Goal: Task Accomplishment & Management: Manage account settings

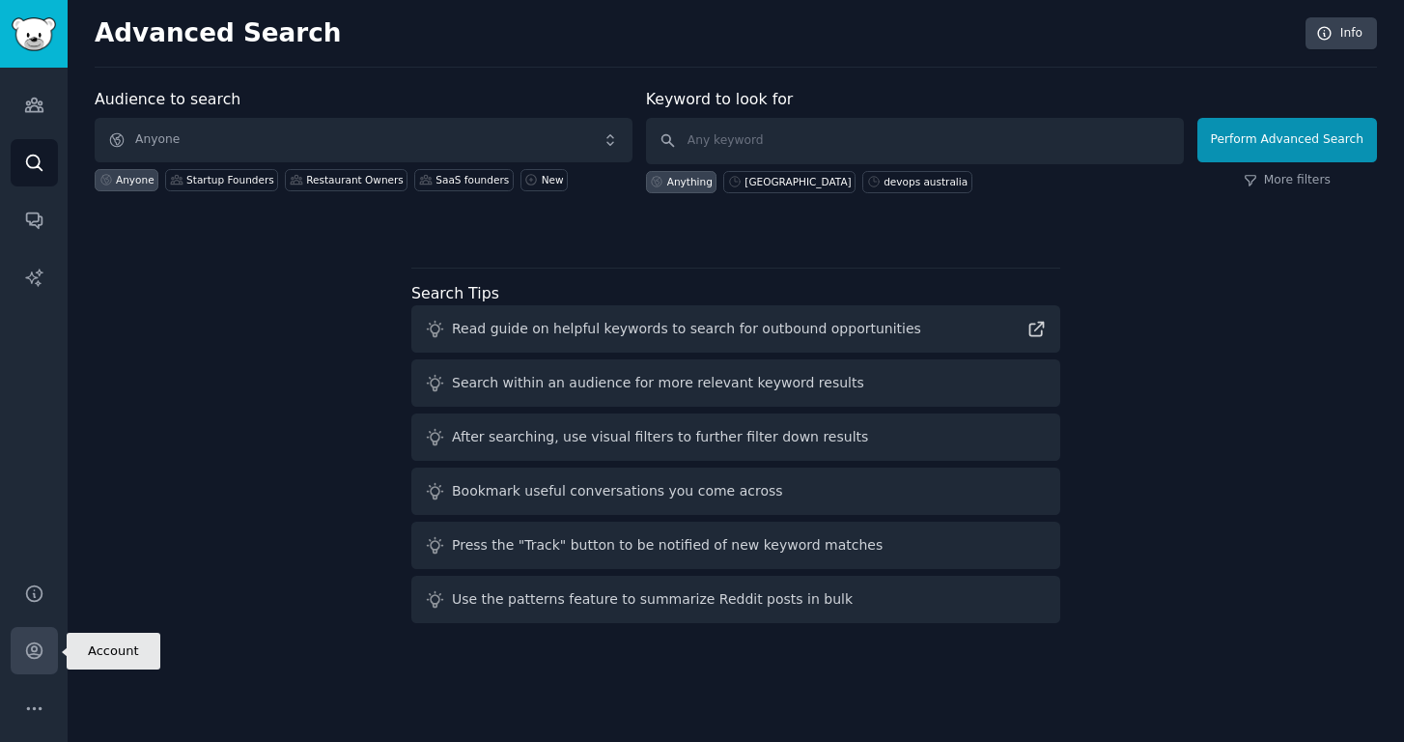
click at [29, 647] on icon "Sidebar" at bounding box center [34, 650] width 20 height 20
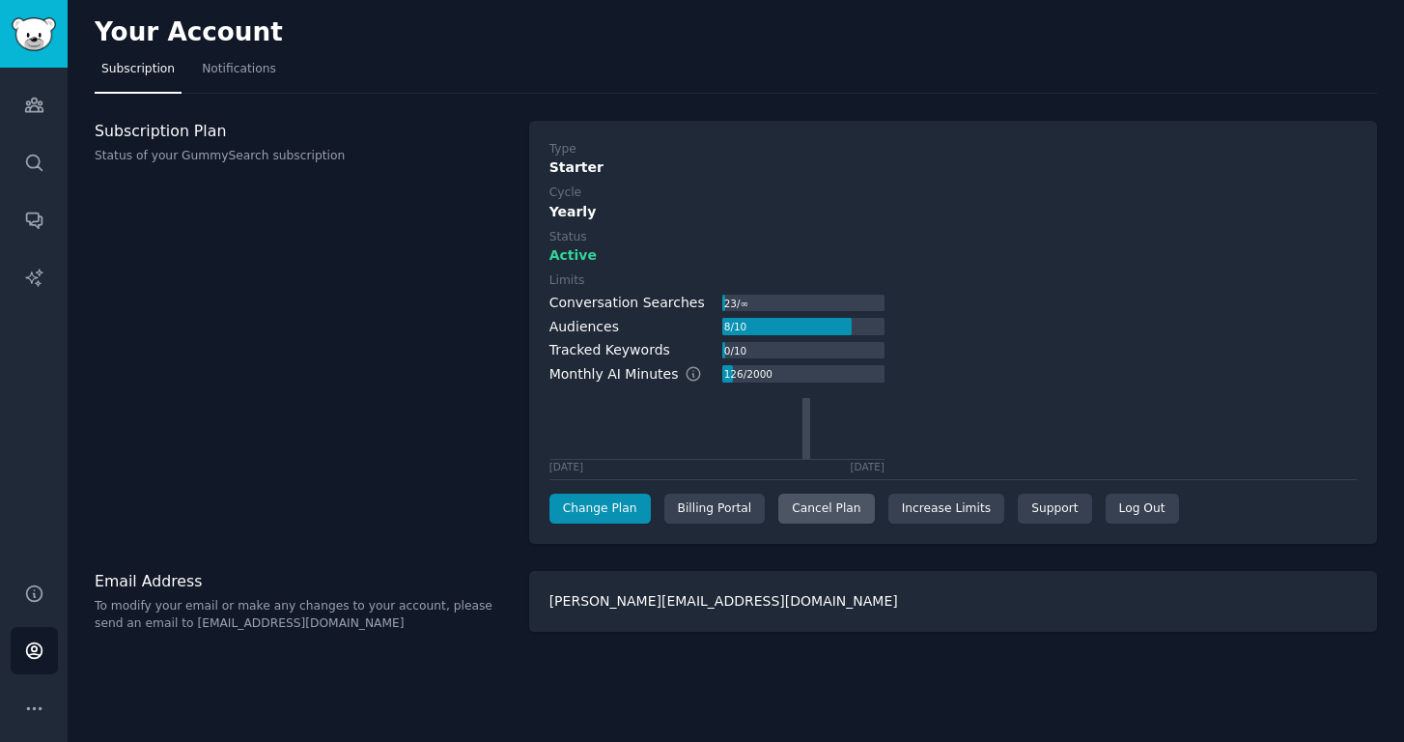
click at [823, 506] on div "Cancel Plan" at bounding box center [826, 508] width 96 height 31
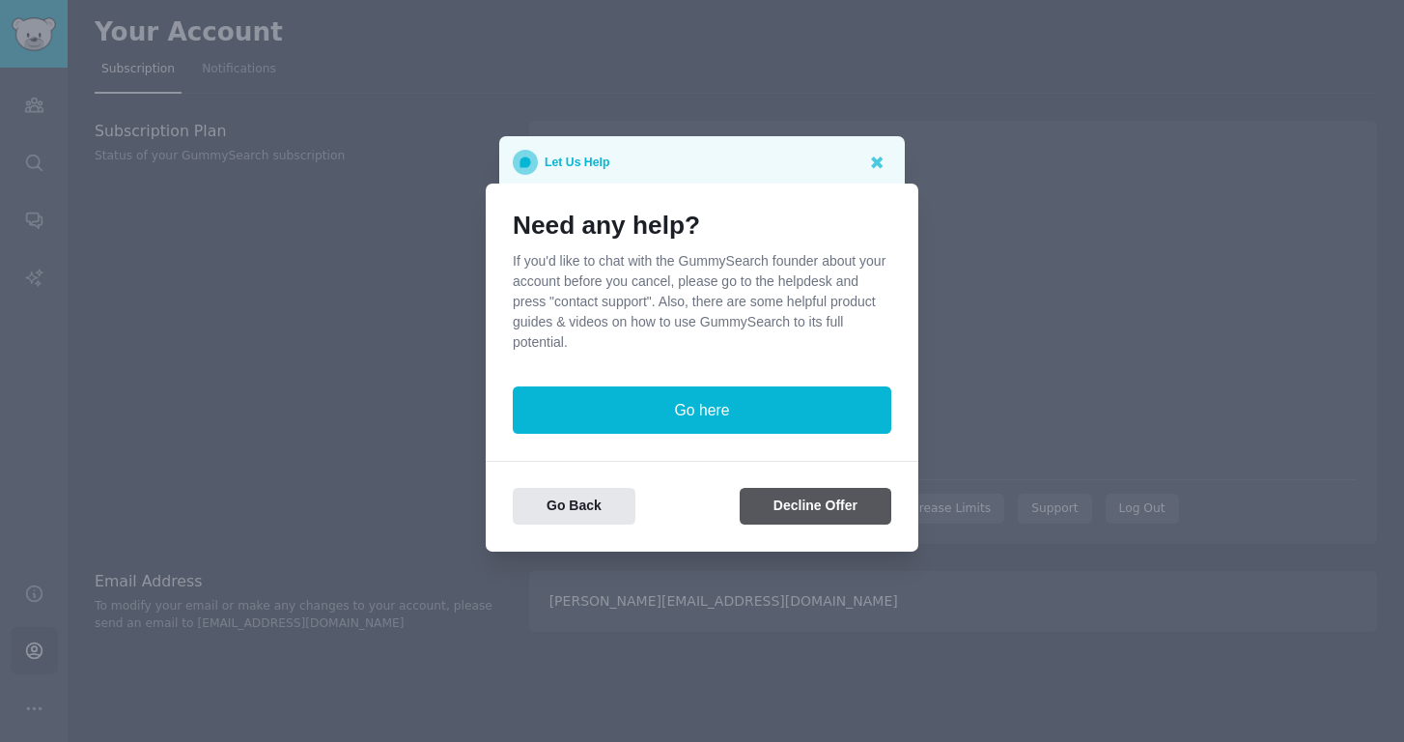
click at [795, 513] on button "Decline Offer" at bounding box center [816, 507] width 152 height 38
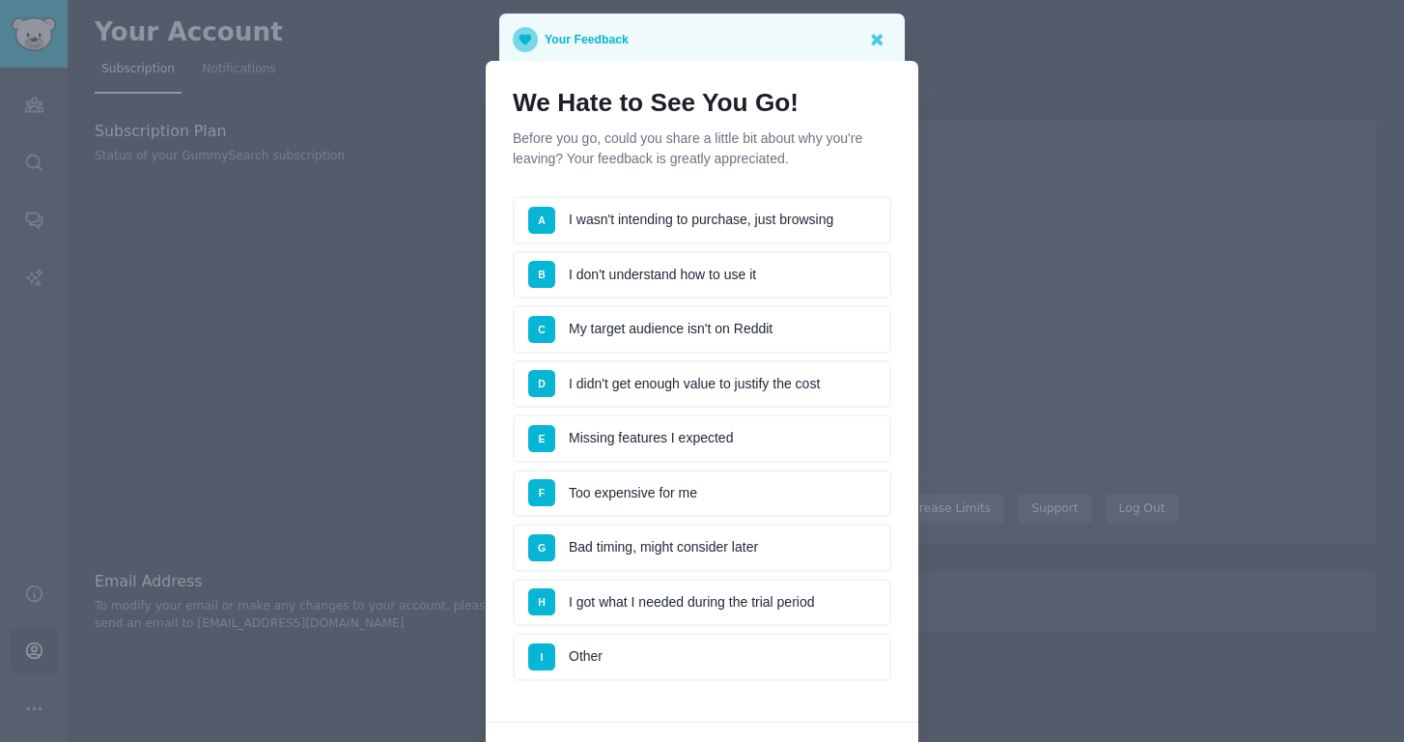
click at [674, 229] on li "A I wasn't intending to purchase, just browsing" at bounding box center [702, 220] width 379 height 48
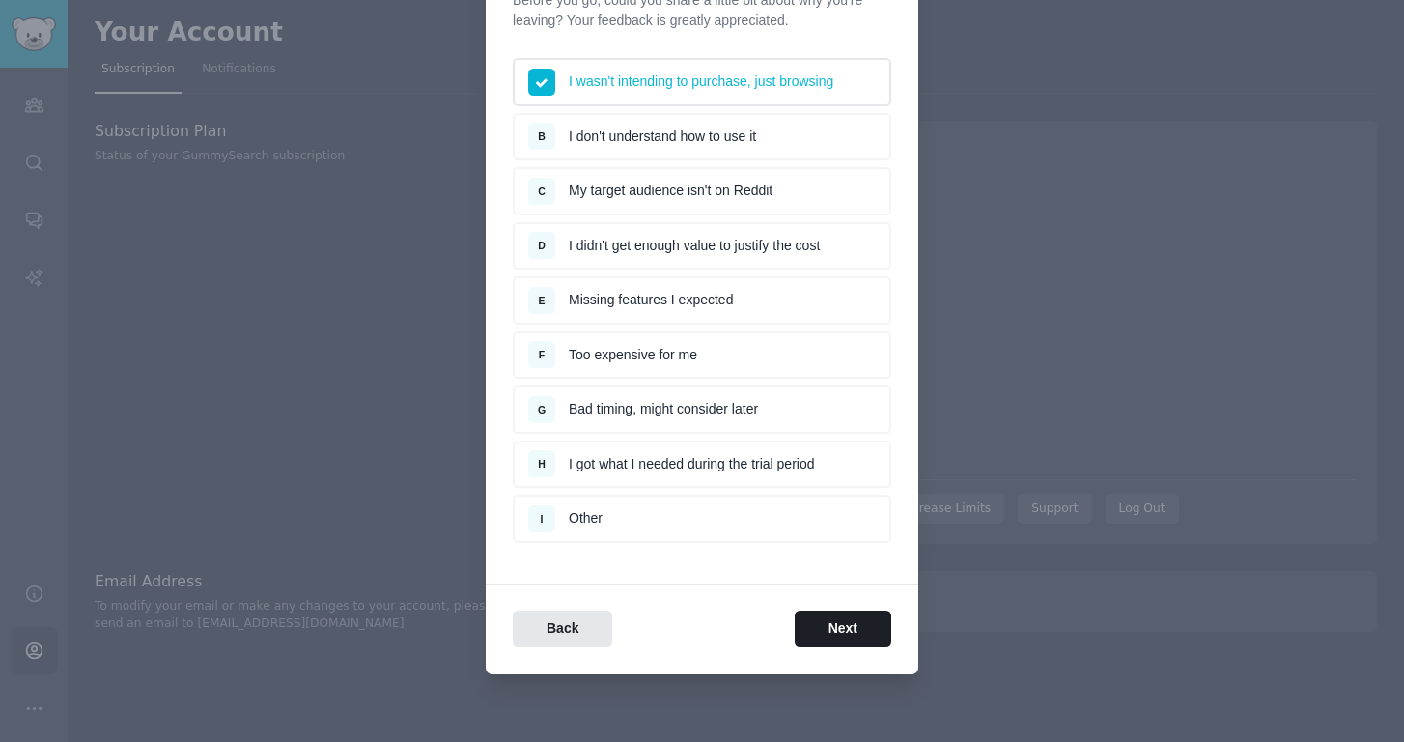
scroll to position [137, 0]
click at [850, 630] on button "Next" at bounding box center [843, 630] width 97 height 38
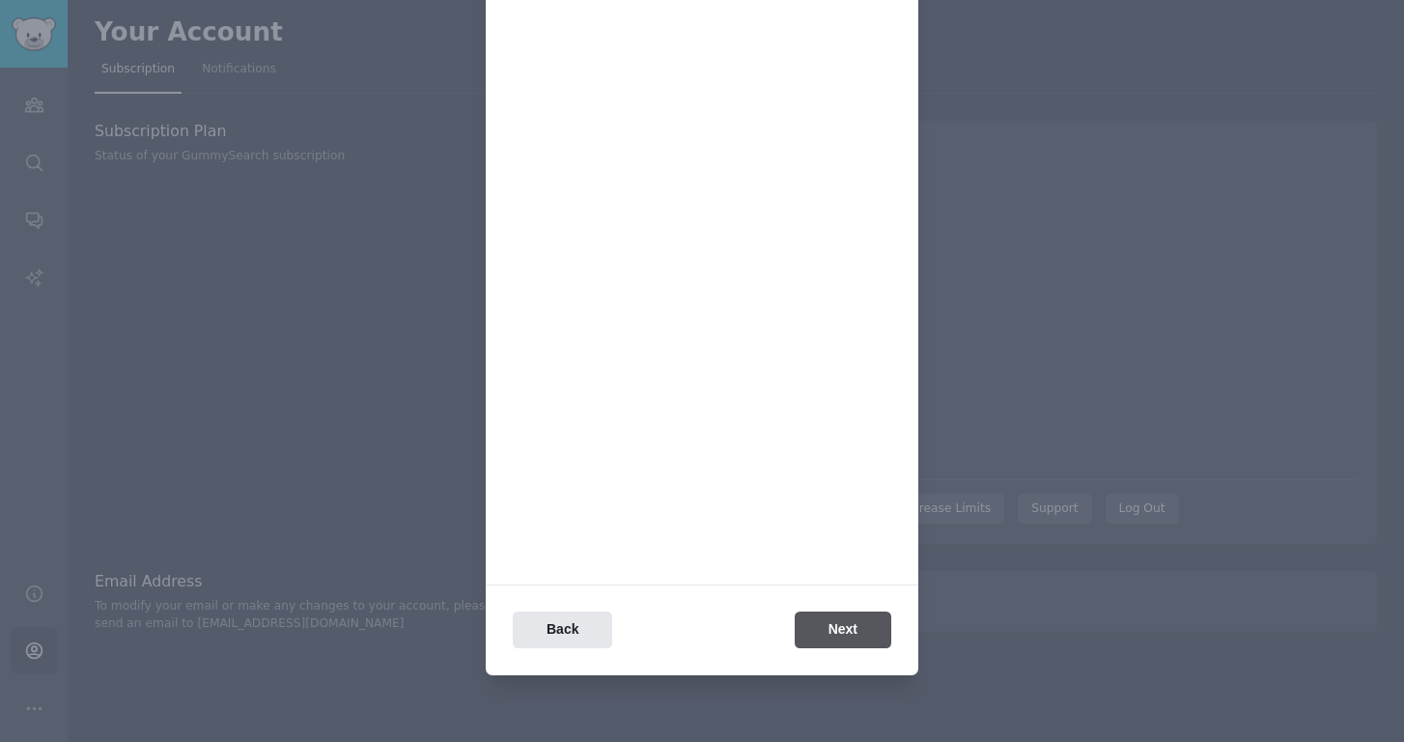
scroll to position [0, 0]
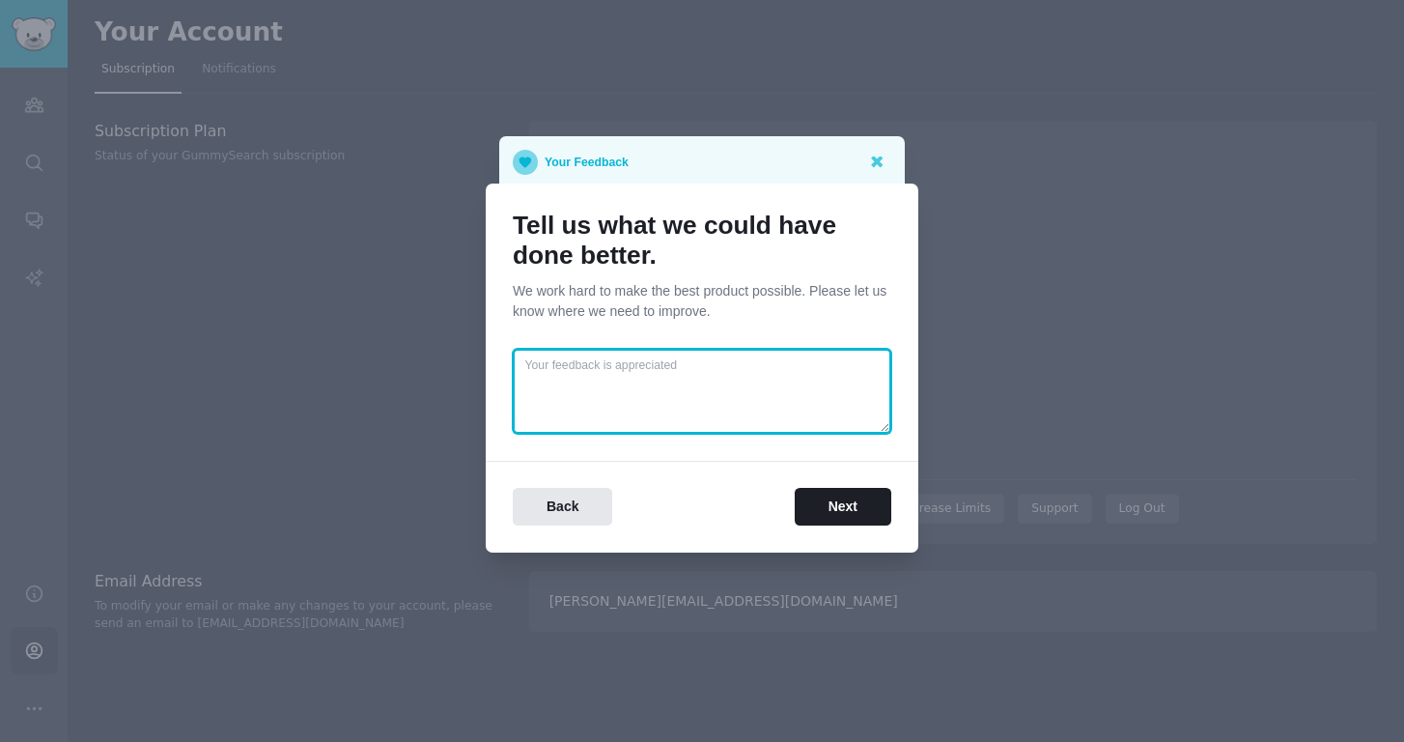
click at [699, 360] on textarea at bounding box center [702, 391] width 379 height 85
type textarea "Not very relevant for me"
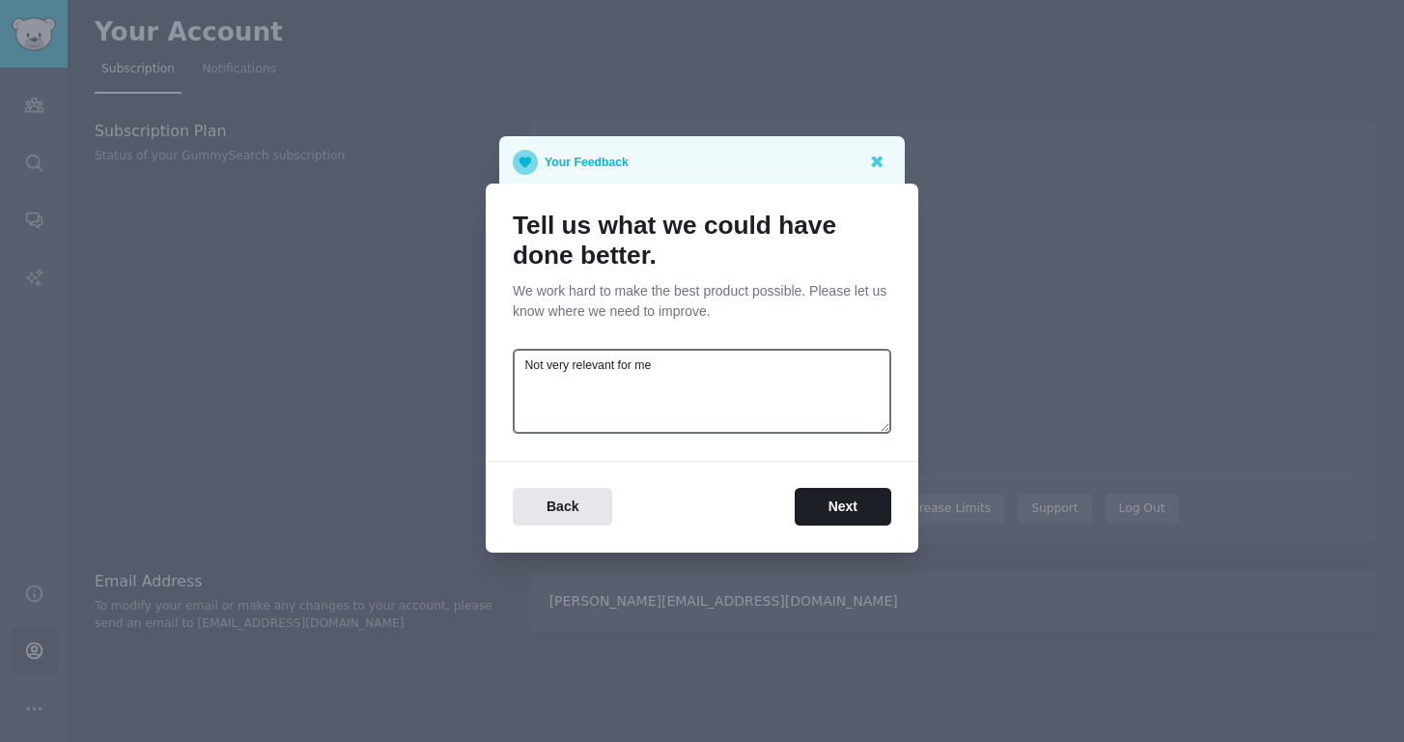
click at [836, 487] on div "Back Next" at bounding box center [702, 493] width 433 height 65
click at [838, 494] on button "Next" at bounding box center [843, 507] width 97 height 38
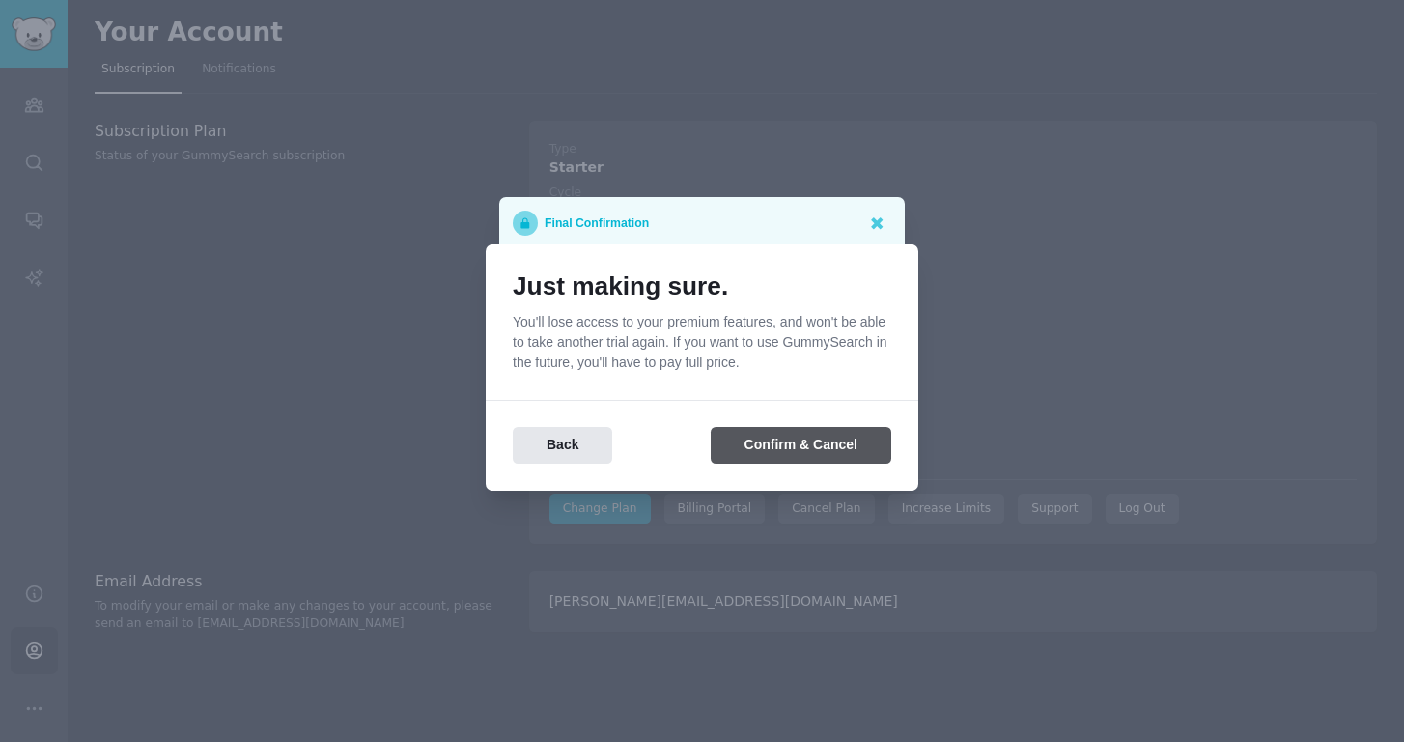
click at [817, 446] on button "Confirm & Cancel" at bounding box center [801, 446] width 181 height 38
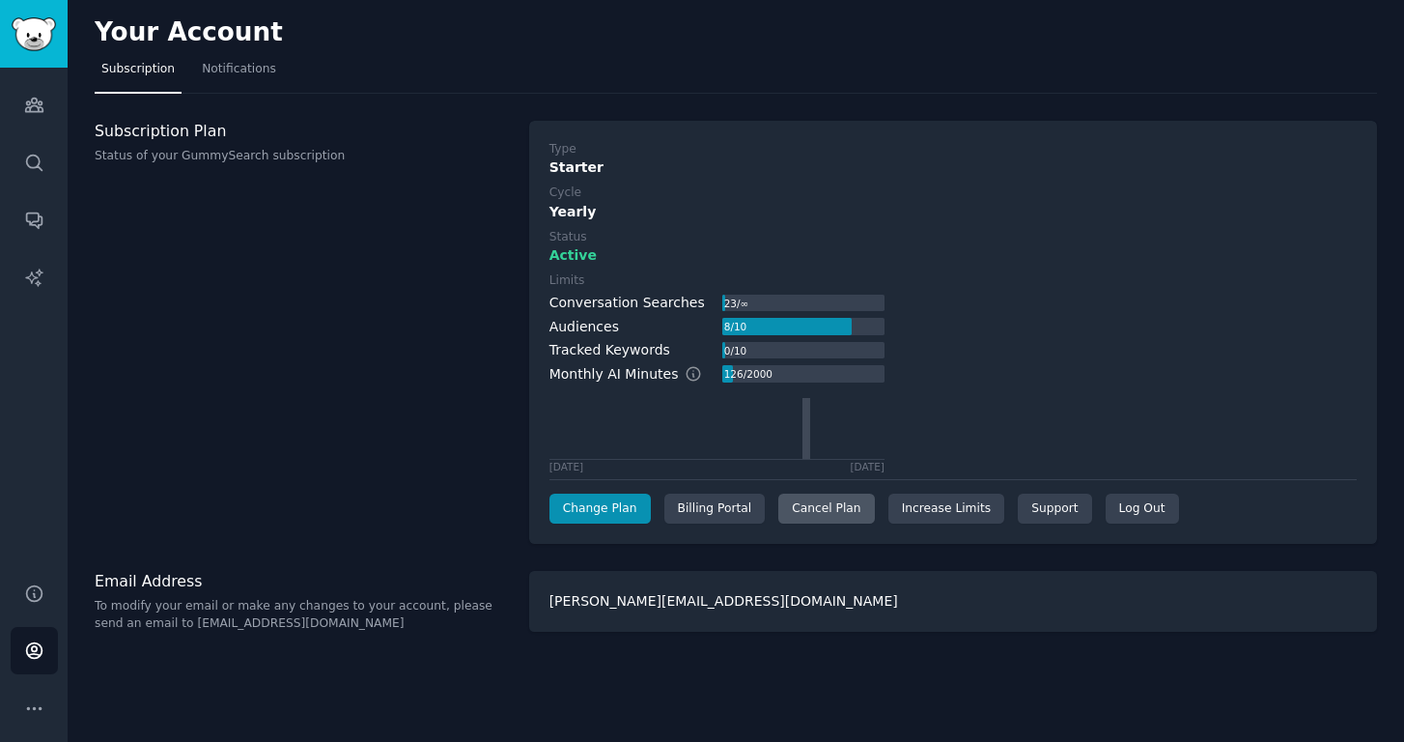
click at [811, 507] on div "Cancel Plan" at bounding box center [826, 508] width 96 height 31
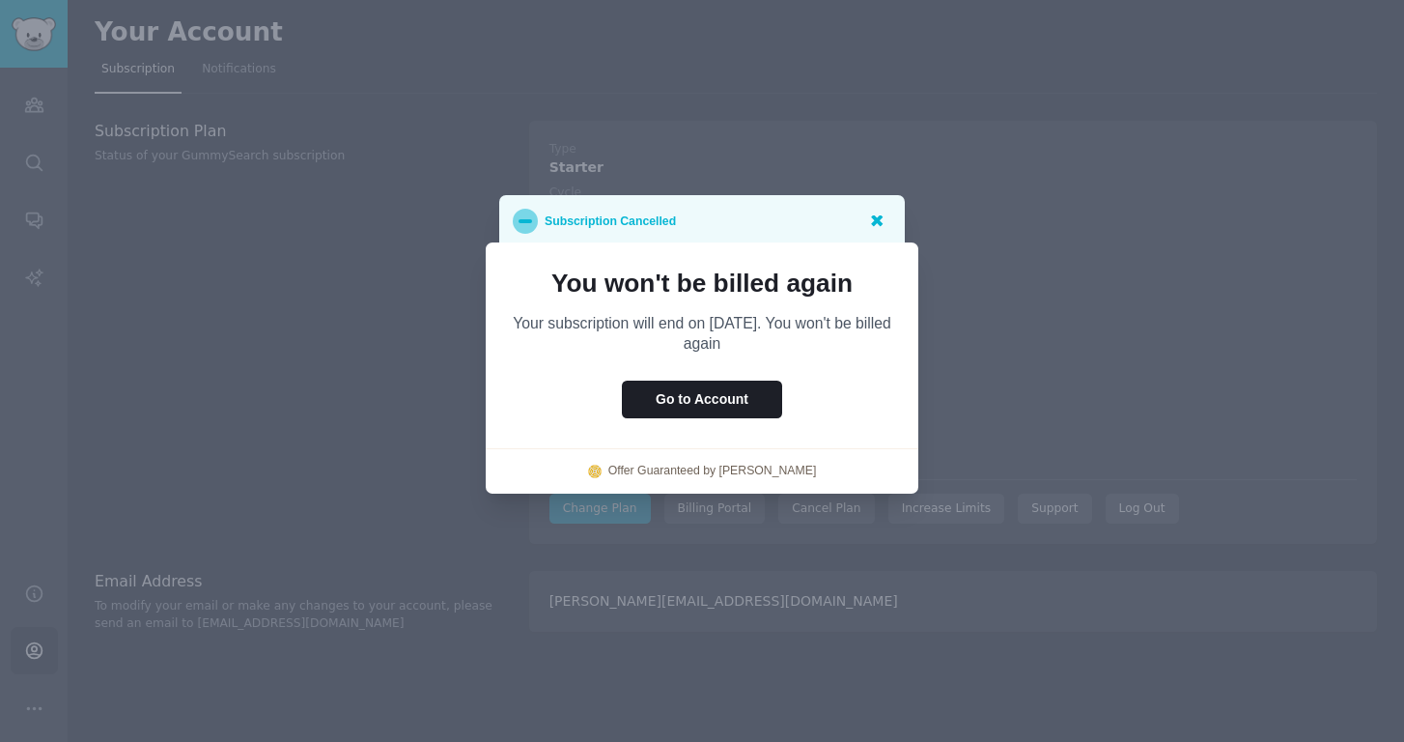
click at [873, 221] on icon at bounding box center [876, 220] width 20 height 20
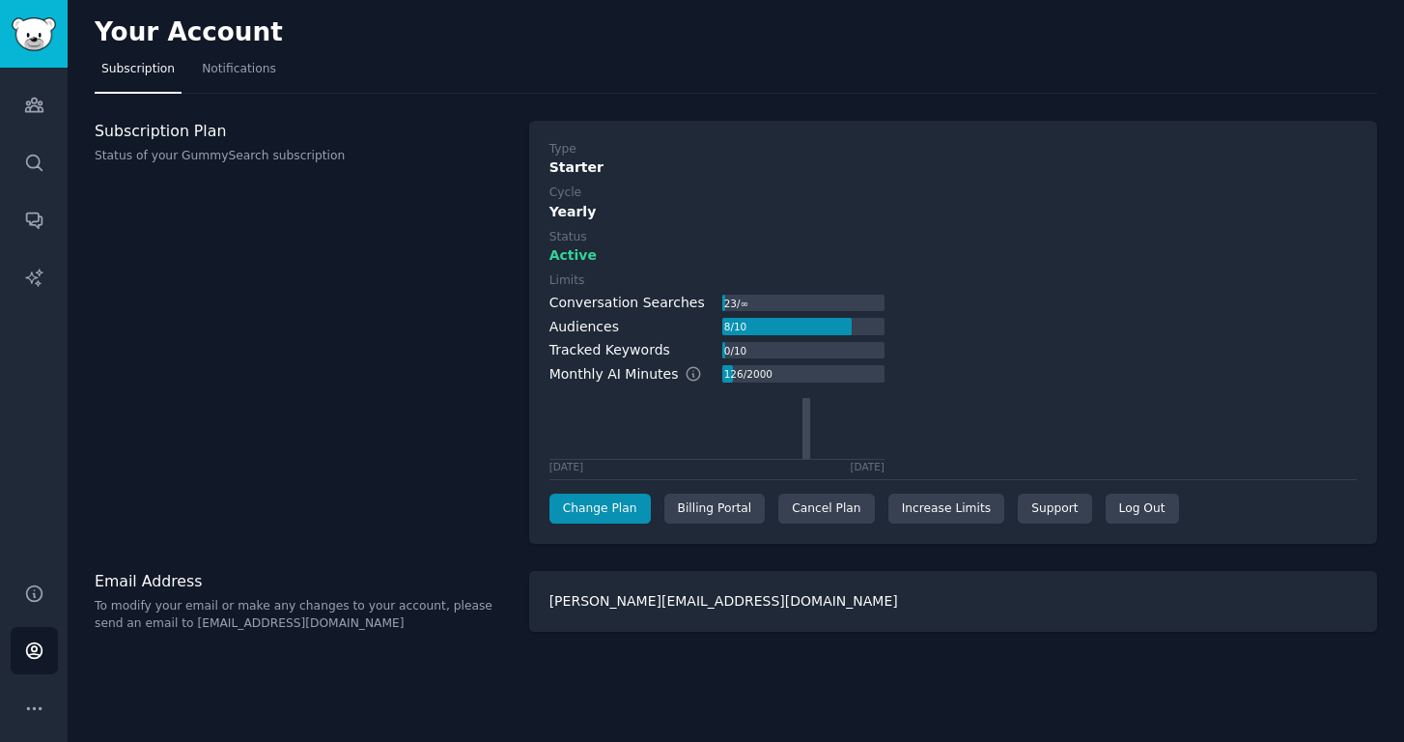
click at [965, 238] on label "Status" at bounding box center [952, 237] width 807 height 17
